Goal: Use online tool/utility: Utilize a website feature to perform a specific function

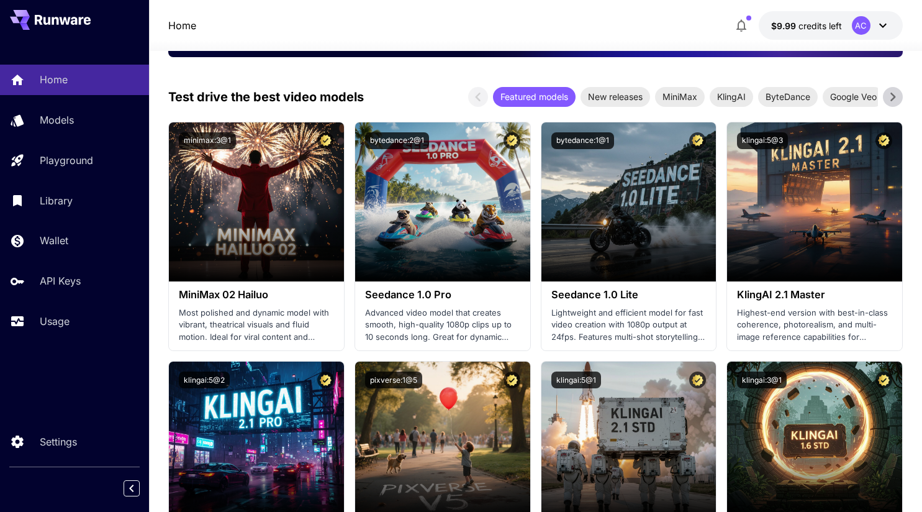
scroll to position [230, 0]
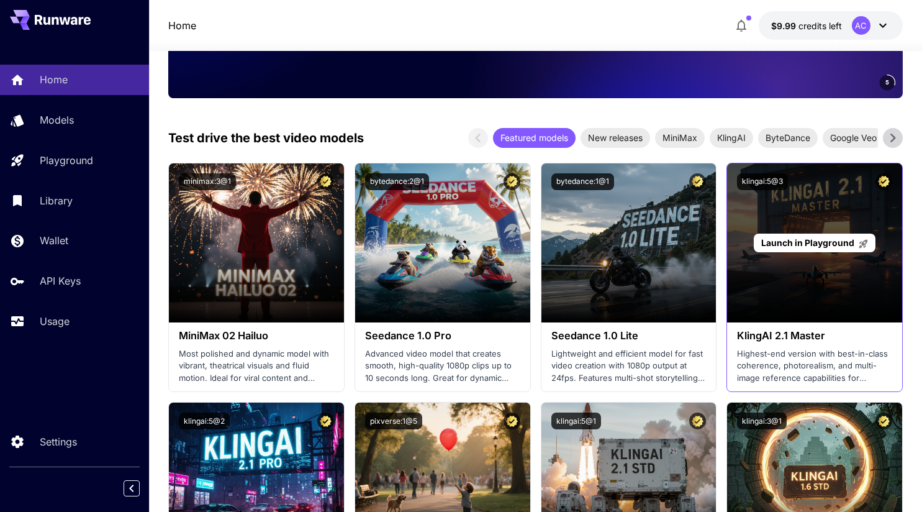
click at [773, 248] on p "Launch in Playground" at bounding box center [814, 242] width 107 height 13
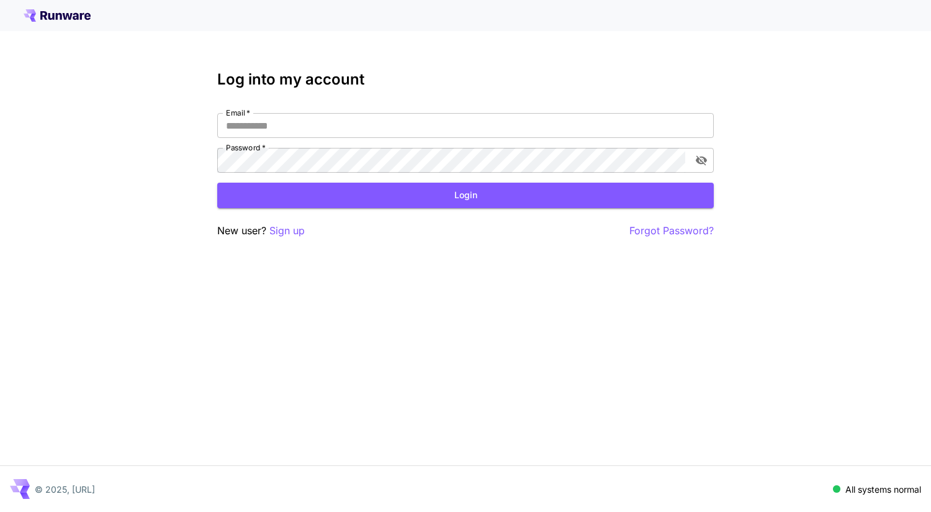
click at [304, 112] on div "Log into my account Email   * Email   * Password   * Password   * Login New use…" at bounding box center [465, 155] width 497 height 168
click at [305, 128] on input "Email   *" at bounding box center [465, 125] width 497 height 25
click at [347, 124] on input "Email   *" at bounding box center [465, 125] width 497 height 25
click at [312, 117] on input "Email   *" at bounding box center [465, 125] width 497 height 25
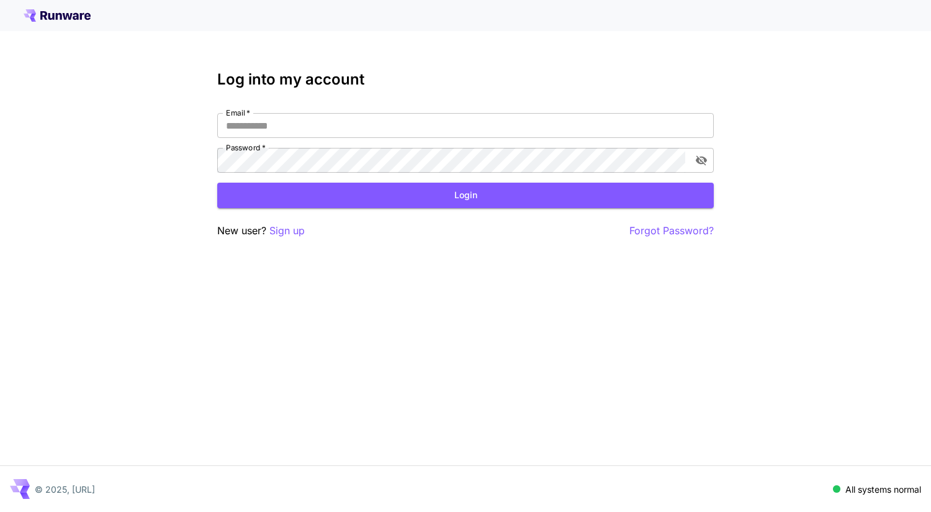
click at [314, 138] on div "Email   * Email   * Password   * Password   *" at bounding box center [465, 143] width 497 height 60
click at [0, 511] on com-1password-button at bounding box center [0, 512] width 0 height 0
type input "**********"
